Goal: Obtain resource: Download file/media

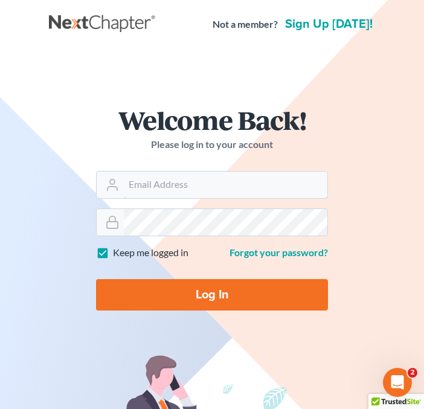
type input "[PERSON_NAME][EMAIL_ADDRESS][DOMAIN_NAME]"
click at [174, 309] on input "Log In" at bounding box center [212, 294] width 232 height 31
type input "Thinking..."
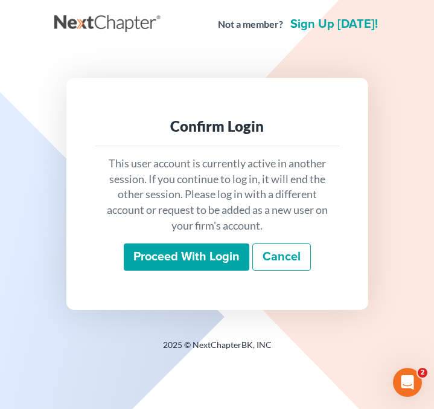
click at [202, 253] on input "Proceed with login" at bounding box center [187, 257] width 126 height 28
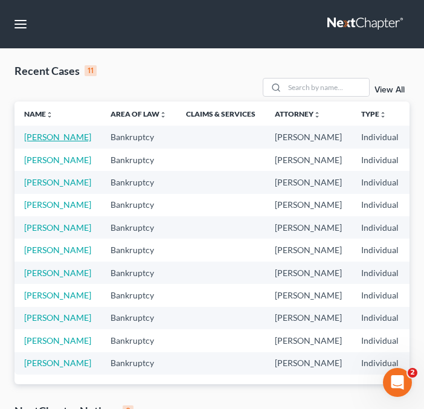
click at [48, 142] on link "[PERSON_NAME]" at bounding box center [57, 137] width 67 height 10
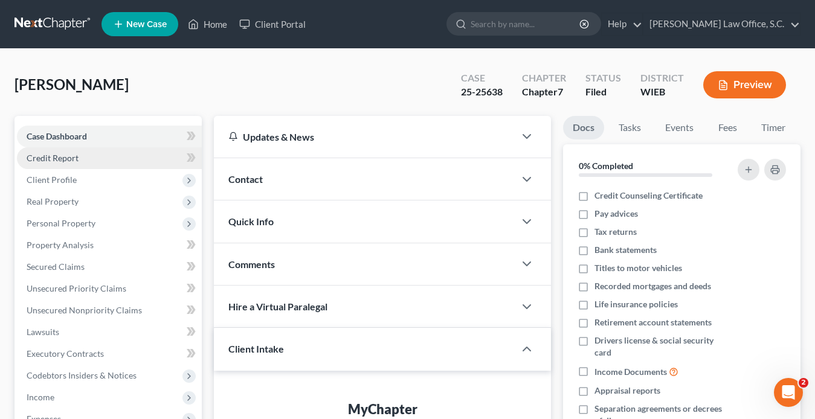
scroll to position [231, 0]
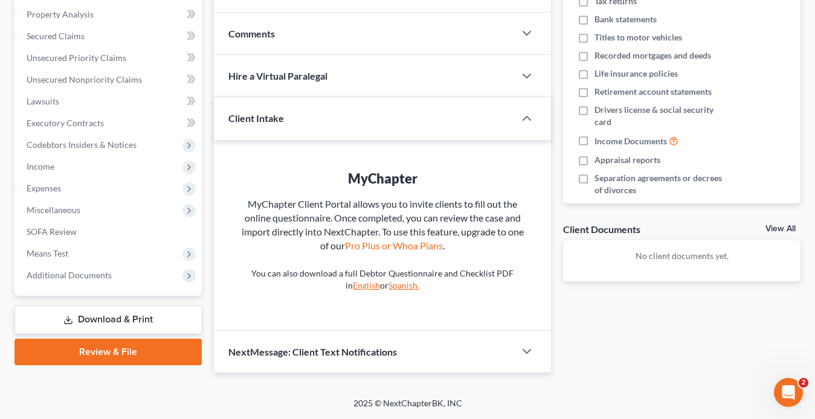
click at [142, 314] on link "Download & Print" at bounding box center [107, 320] width 187 height 28
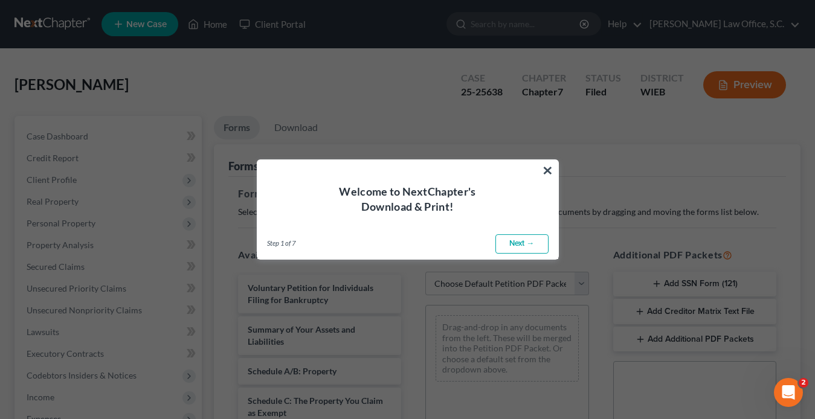
click at [434, 243] on link "Next →" at bounding box center [521, 243] width 53 height 19
select select "0"
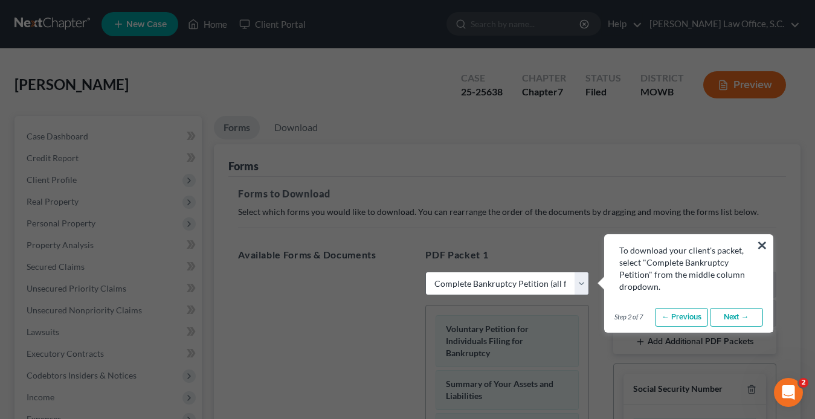
click at [434, 314] on link "Next →" at bounding box center [736, 317] width 53 height 19
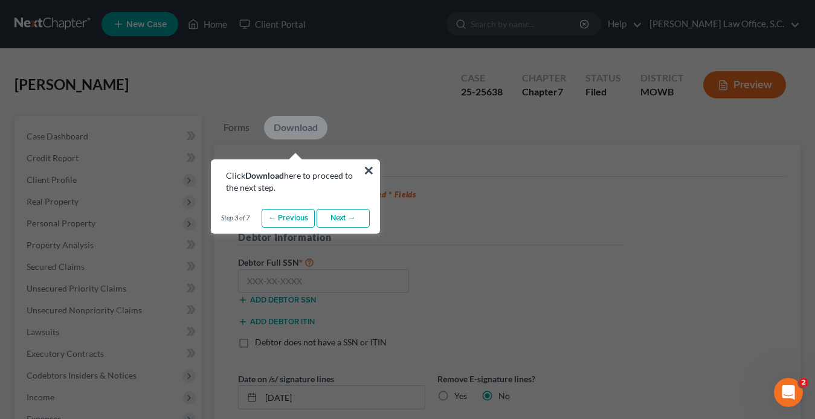
click at [357, 222] on link "Next →" at bounding box center [342, 218] width 53 height 19
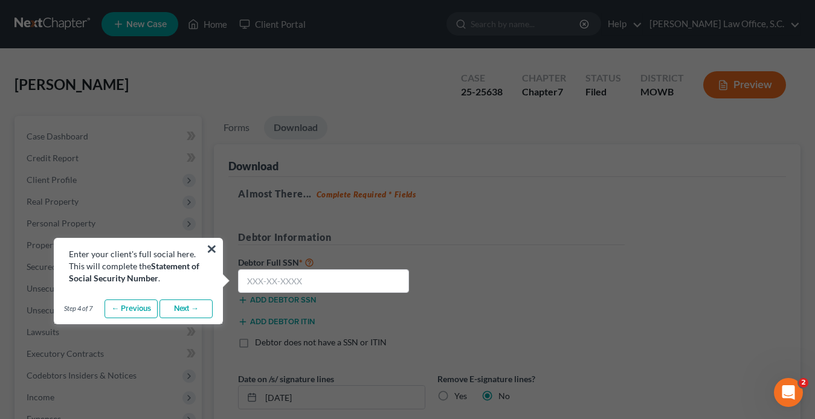
click at [173, 311] on link "Next →" at bounding box center [185, 309] width 53 height 19
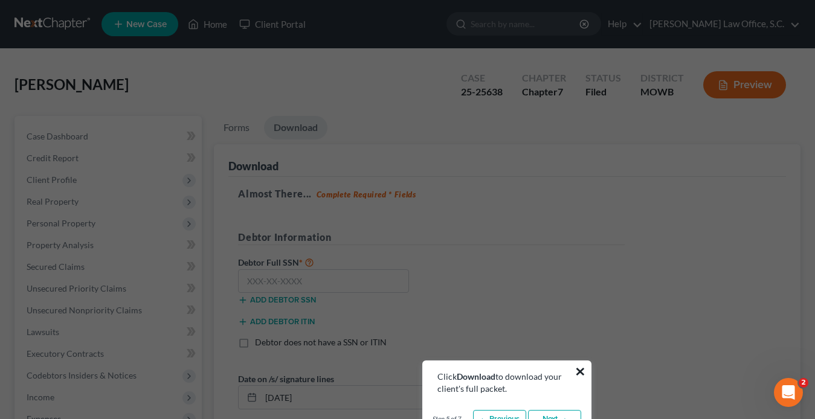
click at [434, 371] on button "×" at bounding box center [579, 371] width 11 height 19
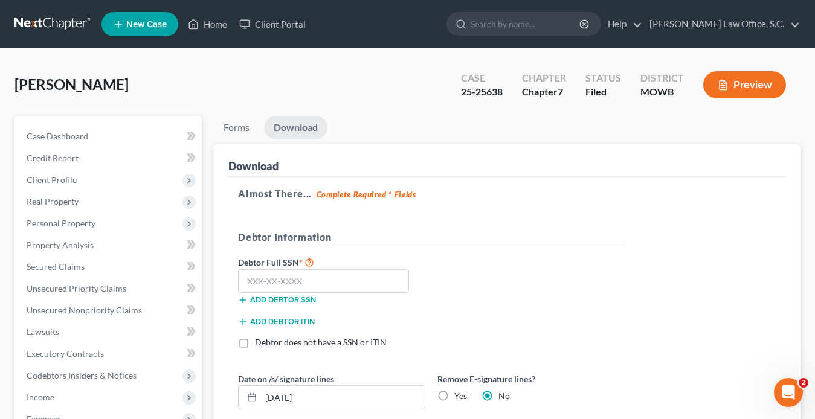
scroll to position [89, 0]
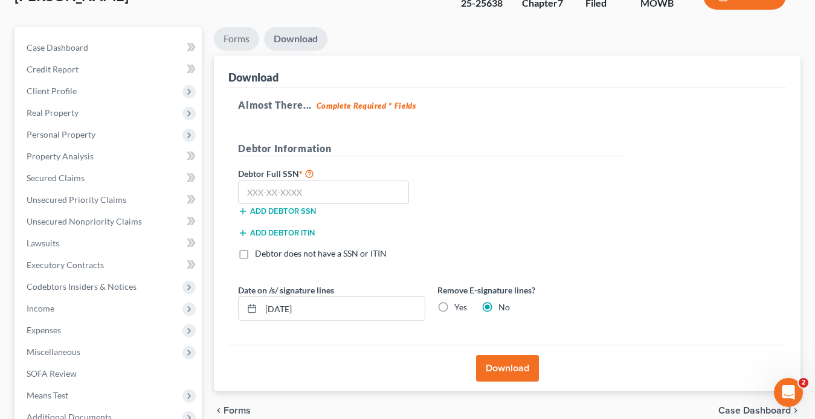
click at [233, 36] on link "Forms" at bounding box center [236, 39] width 45 height 24
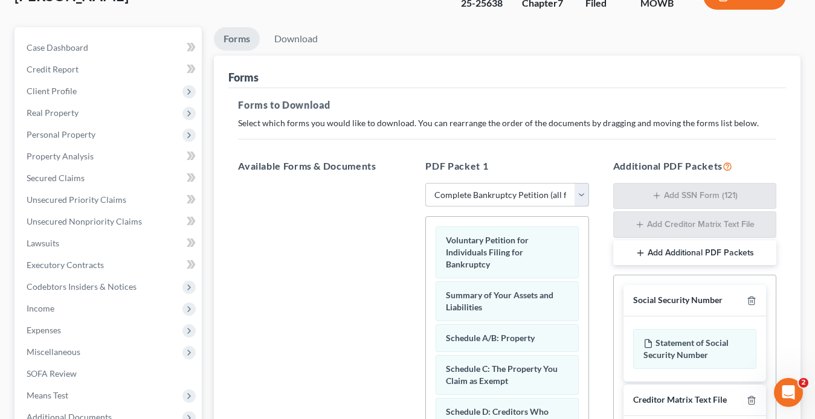
click at [434, 195] on select "Choose Default Petition PDF Packet Complete Bankruptcy Petition (all forms and …" at bounding box center [506, 195] width 163 height 24
select select
click at [425, 183] on select "Choose Default Petition PDF Packet Complete Bankruptcy Petition (all forms and …" at bounding box center [506, 195] width 163 height 24
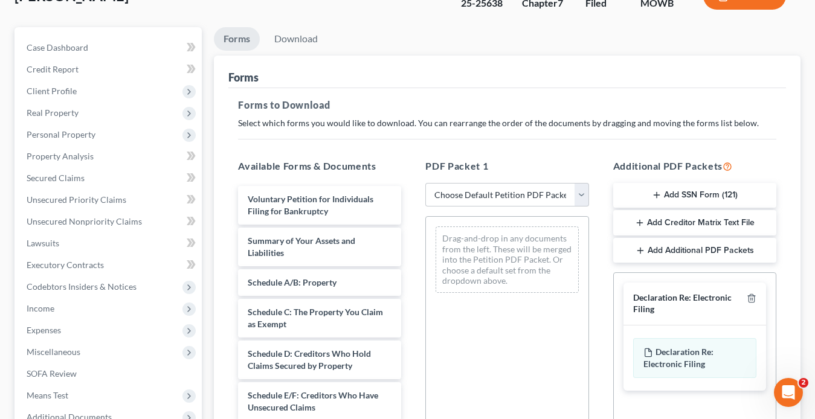
click at [434, 223] on button "Add Creditor Matrix Text File" at bounding box center [694, 222] width 163 height 25
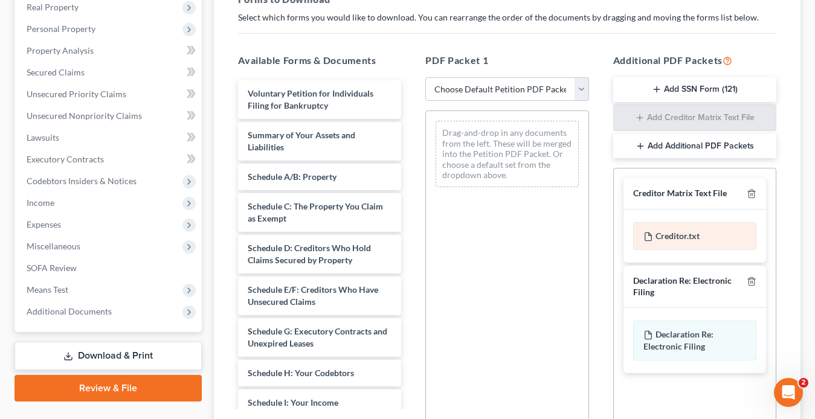
scroll to position [196, 0]
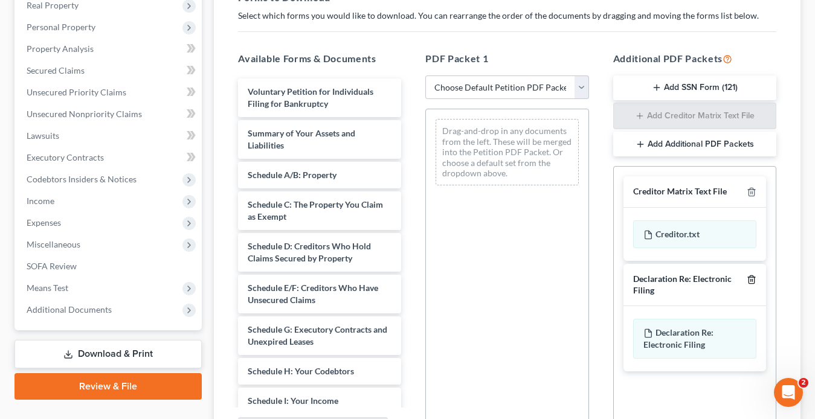
click at [434, 281] on icon "button" at bounding box center [751, 280] width 10 height 10
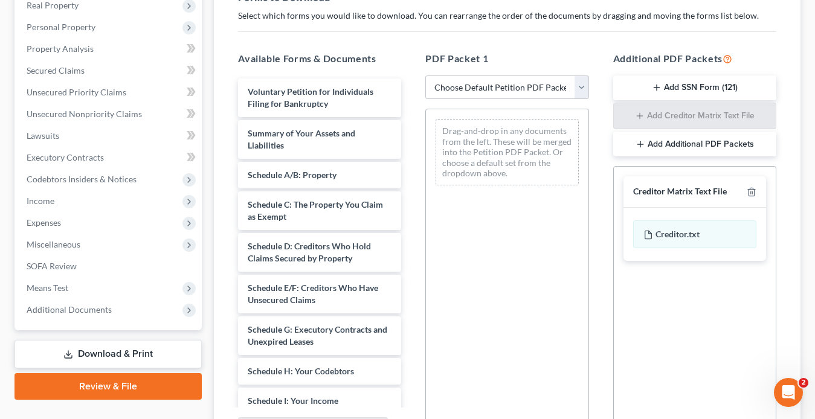
scroll to position [327, 0]
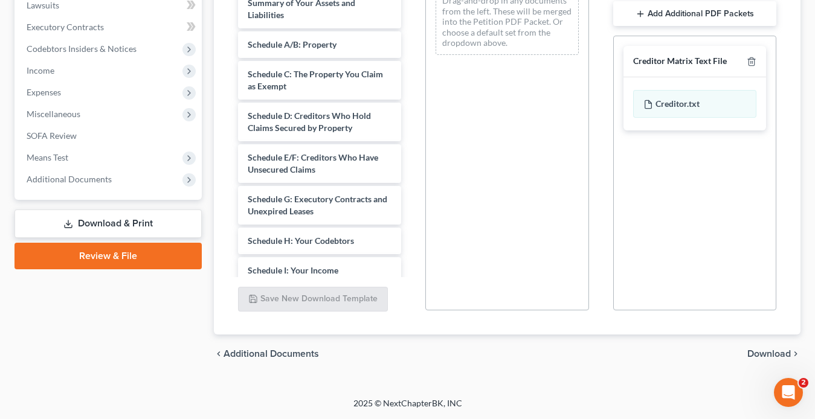
click at [434, 355] on span "Download" at bounding box center [768, 354] width 43 height 10
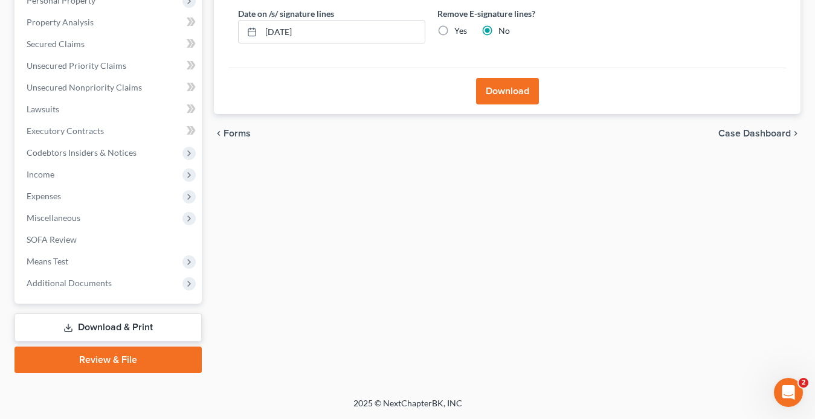
scroll to position [223, 0]
click at [434, 355] on div "Forms Download Forms Forms to Download Select which forms you would like to dow…" at bounding box center [507, 133] width 598 height 480
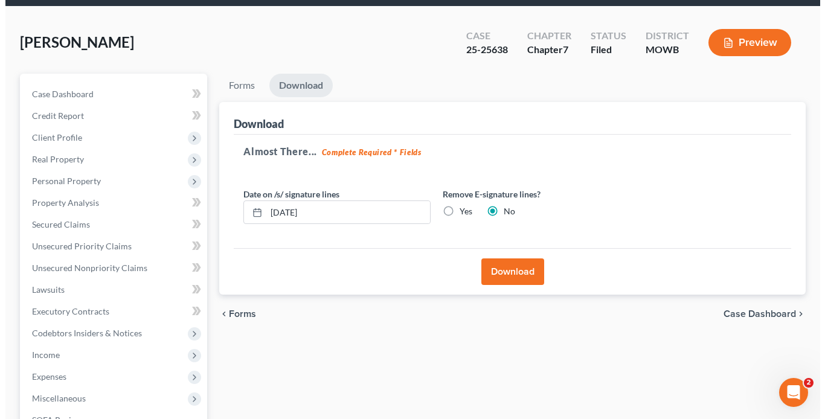
scroll to position [41, 0]
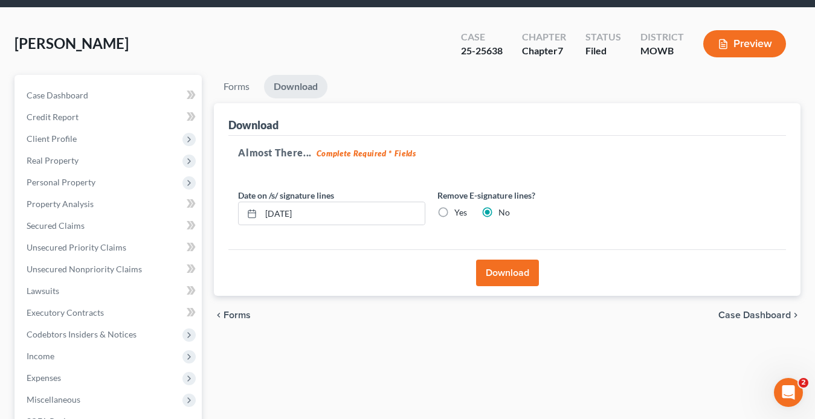
click at [434, 266] on button "Download" at bounding box center [507, 273] width 63 height 27
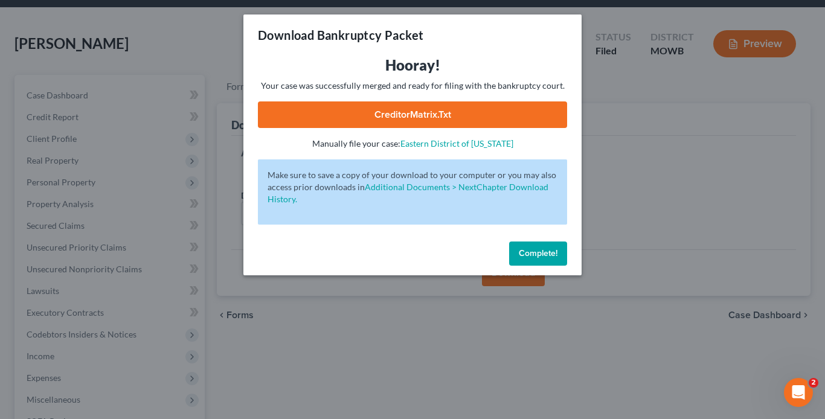
click at [434, 117] on link "CreditorMatrix.txt" at bounding box center [412, 114] width 309 height 27
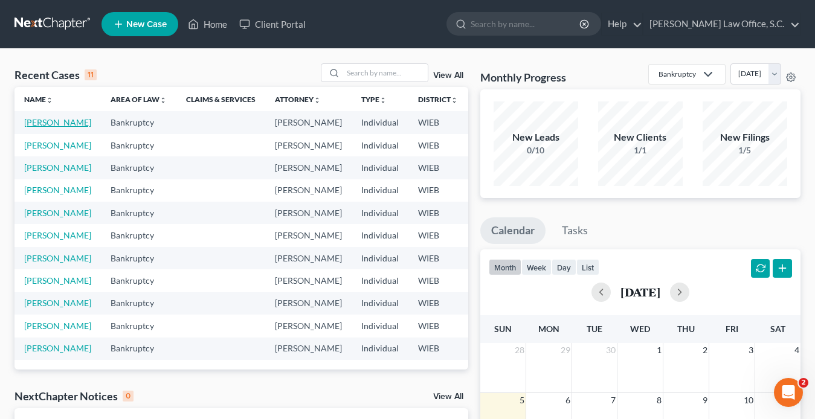
click at [34, 124] on link "[PERSON_NAME]" at bounding box center [57, 122] width 67 height 10
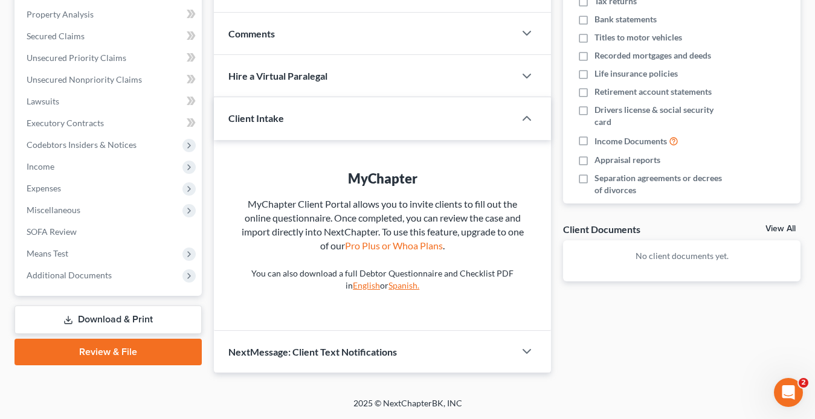
scroll to position [230, 0]
click at [147, 361] on link "Review & File" at bounding box center [107, 352] width 187 height 27
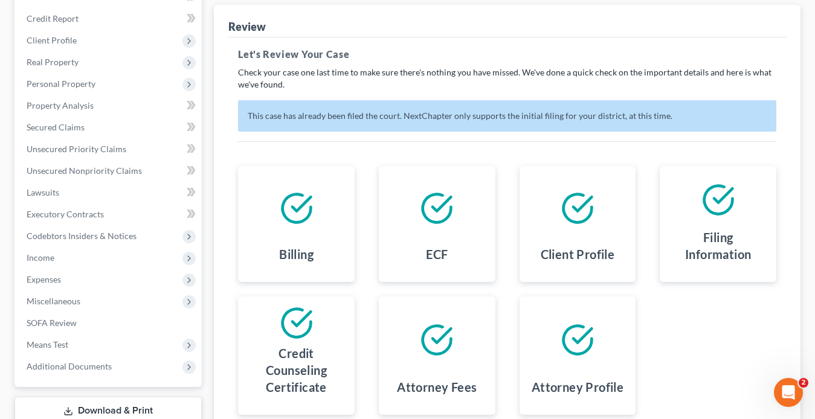
scroll to position [249, 0]
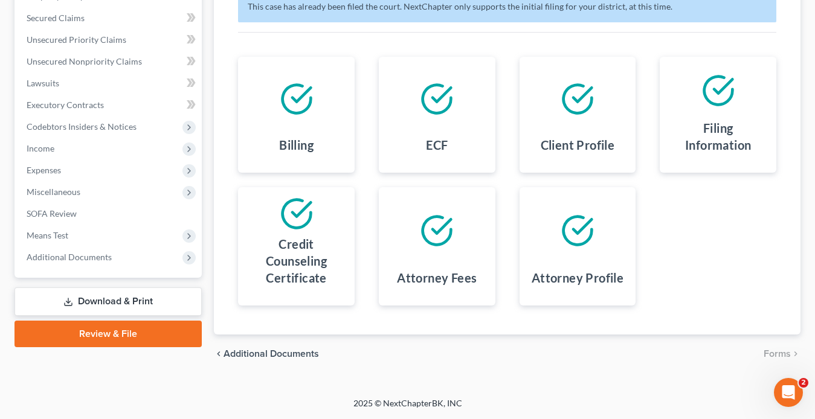
click at [109, 295] on link "Download & Print" at bounding box center [107, 301] width 187 height 28
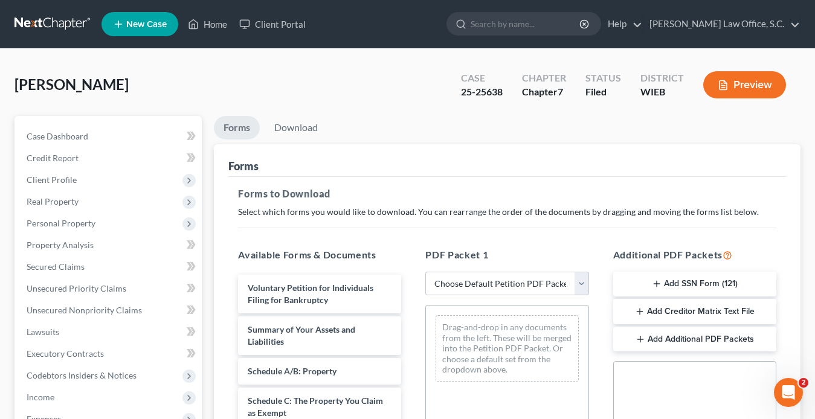
click at [670, 310] on button "Add Creditor Matrix Text File" at bounding box center [694, 311] width 163 height 25
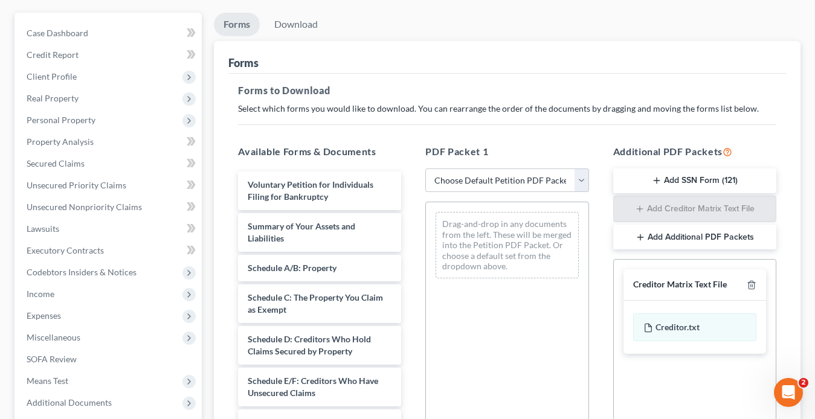
scroll to position [104, 0]
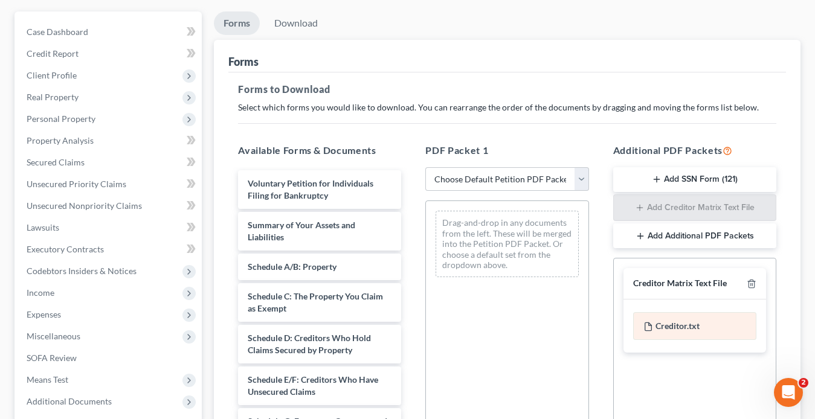
click at [670, 326] on div "Creditor.txt" at bounding box center [694, 326] width 123 height 28
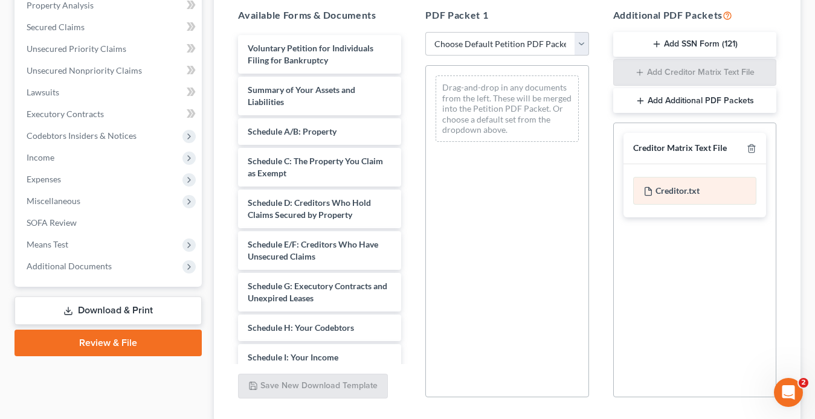
scroll to position [242, 0]
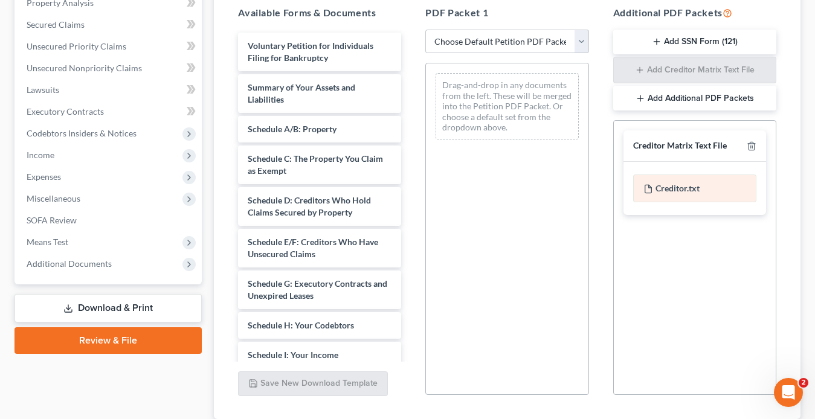
click at [693, 195] on div "Creditor.txt" at bounding box center [694, 189] width 123 height 28
click at [685, 194] on div "Creditor.txt" at bounding box center [694, 189] width 123 height 28
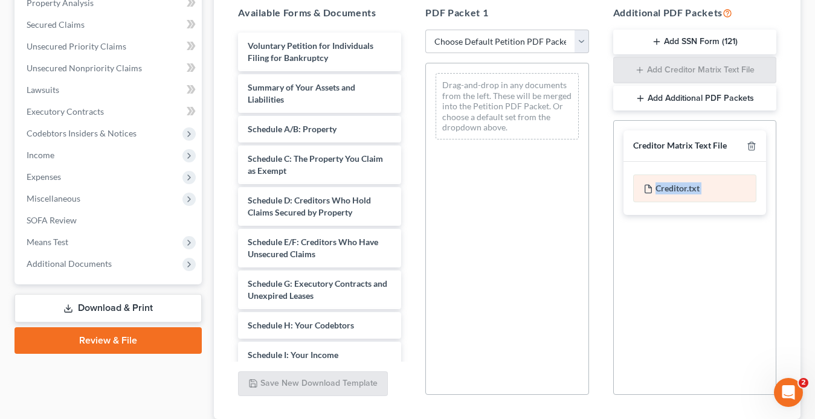
scroll to position [327, 0]
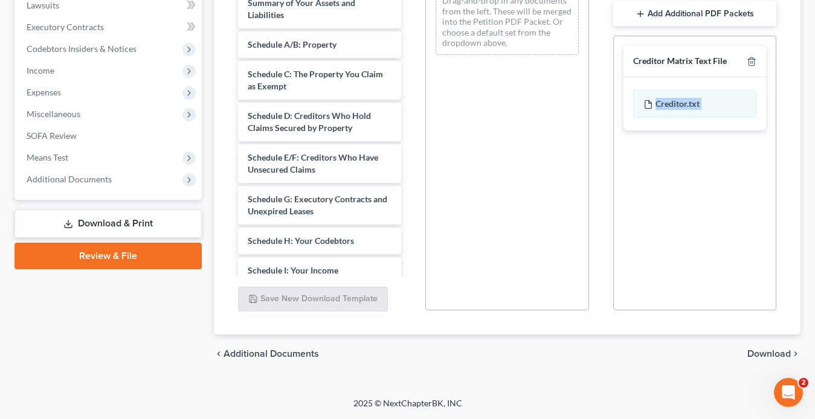
click at [756, 350] on span "Download" at bounding box center [768, 354] width 43 height 10
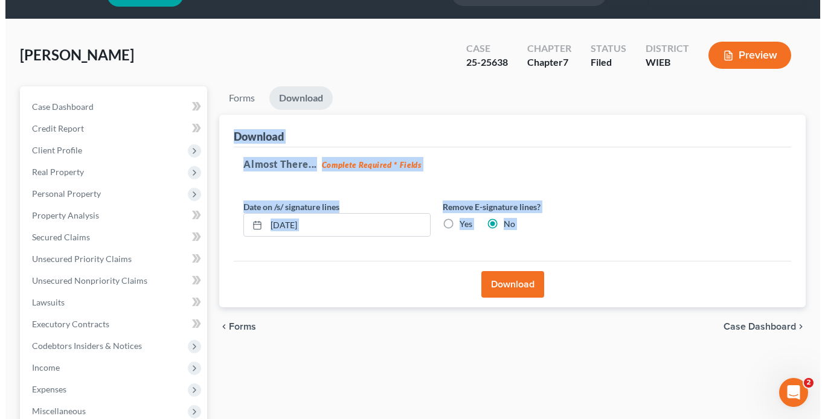
scroll to position [0, 0]
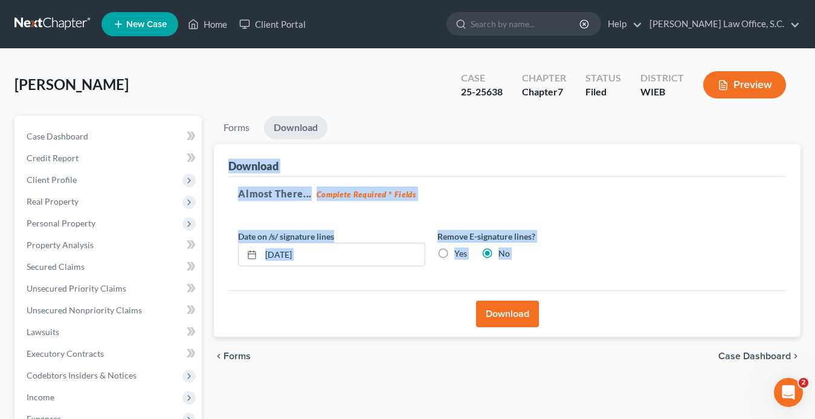
click at [523, 310] on button "Download" at bounding box center [507, 314] width 63 height 27
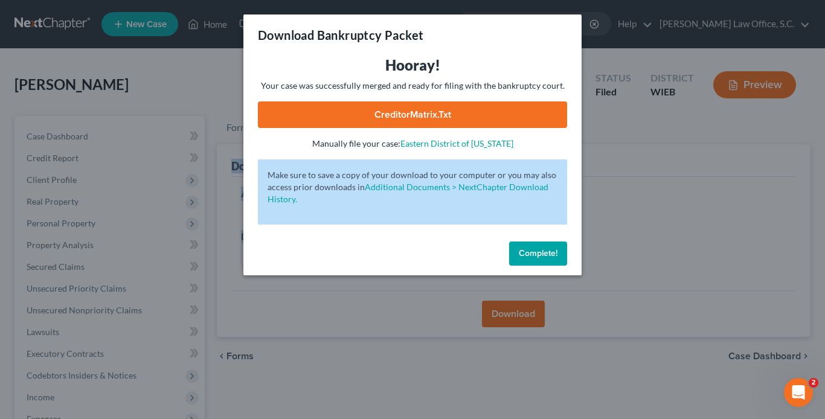
click at [472, 121] on link "CreditorMatrix.txt" at bounding box center [412, 114] width 309 height 27
click at [459, 114] on link "CreditorMatrix.txt" at bounding box center [412, 114] width 309 height 27
